Goal: Understand process/instructions: Learn how to perform a task or action

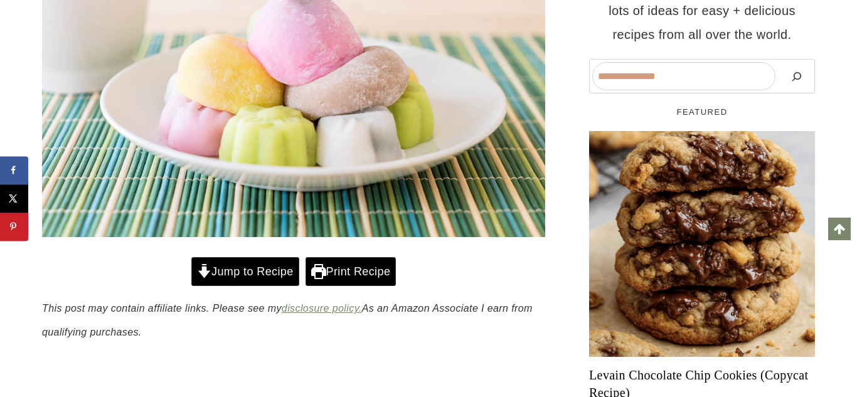
click at [222, 264] on link "Jump to Recipe" at bounding box center [245, 271] width 108 height 29
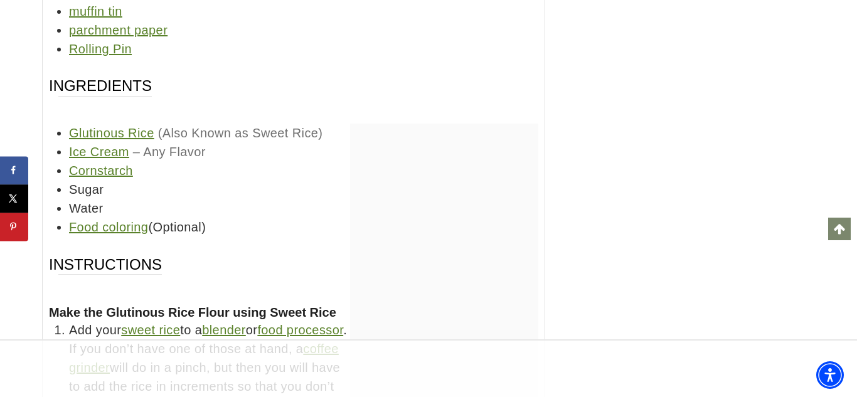
scroll to position [13874, 0]
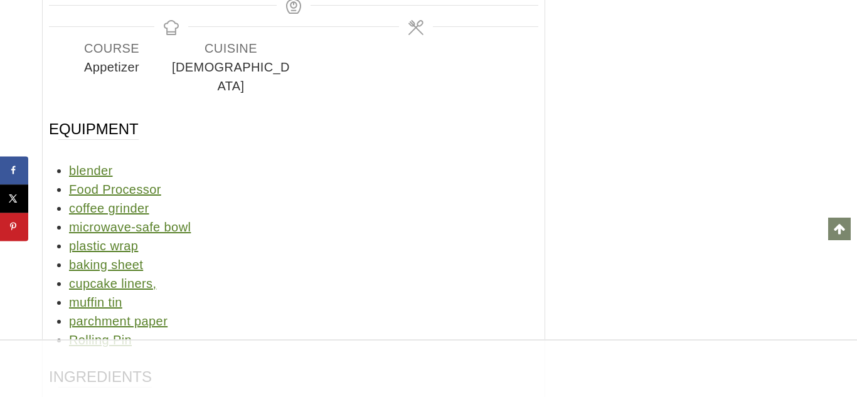
scroll to position [13804, 0]
